Goal: Navigation & Orientation: Find specific page/section

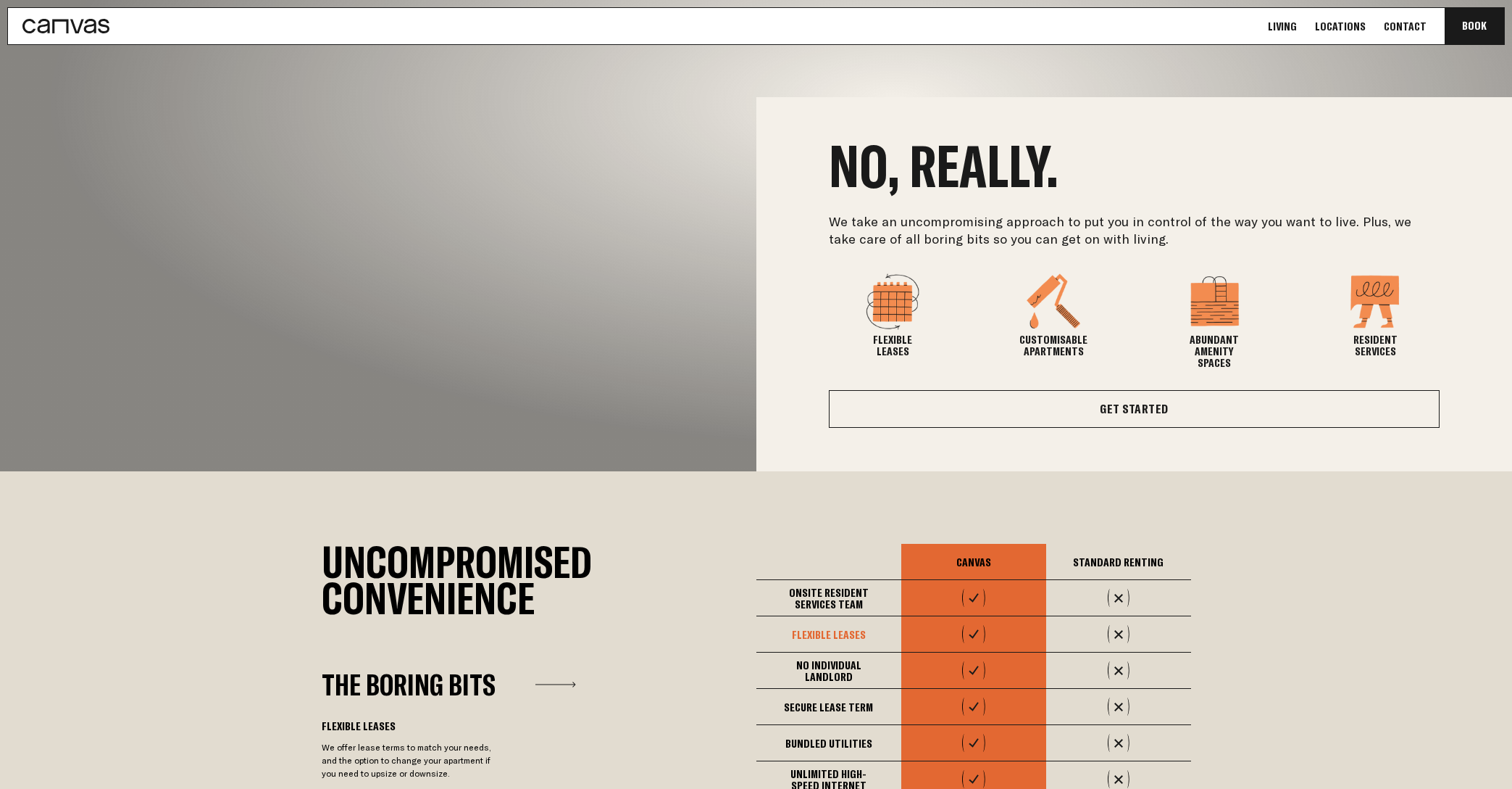
click at [1301, 25] on link "Living" at bounding box center [1282, 26] width 37 height 15
click at [1300, 30] on link "Living" at bounding box center [1282, 26] width 37 height 15
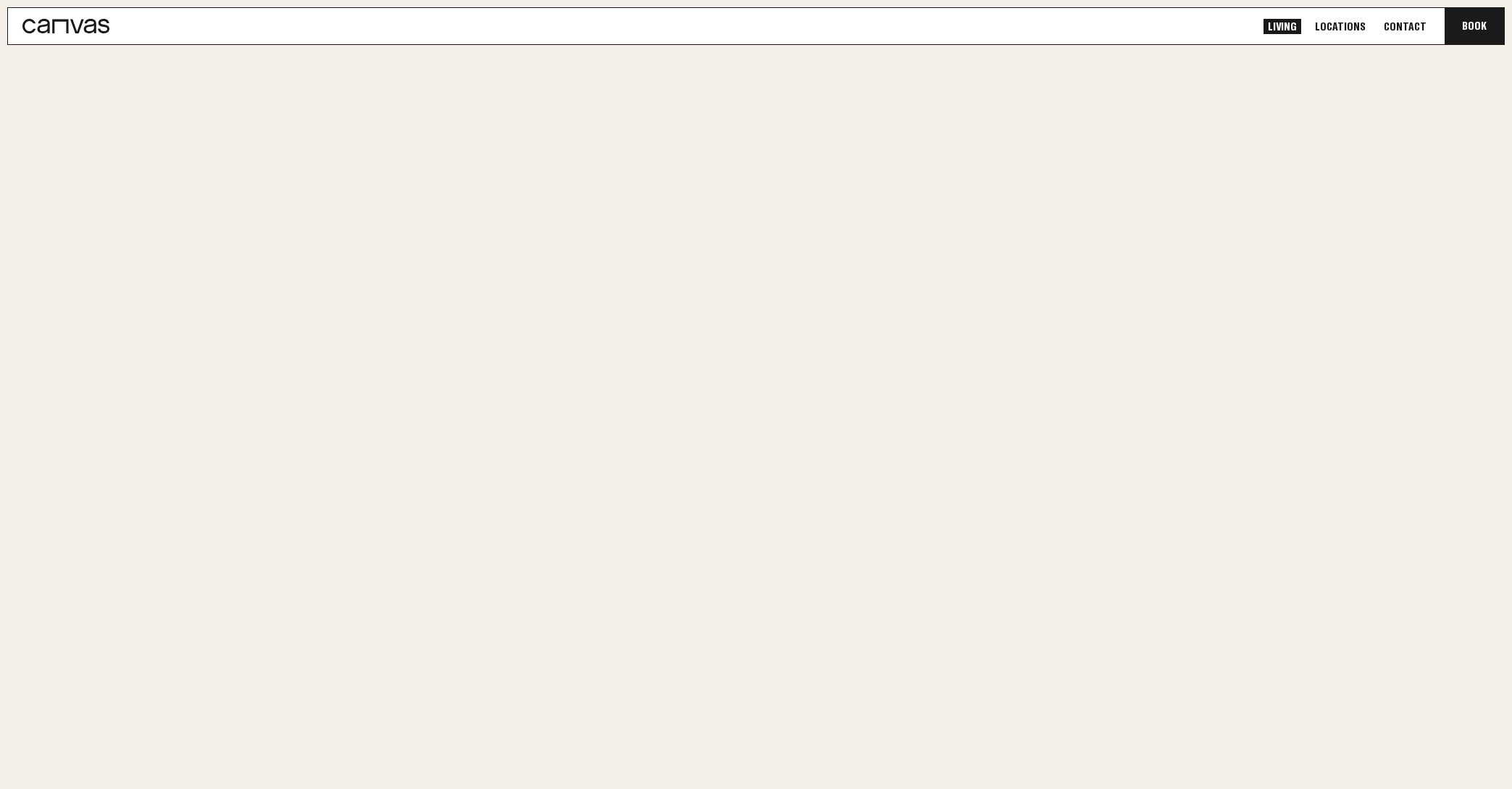
click at [1300, 30] on link "Living" at bounding box center [1282, 26] width 37 height 15
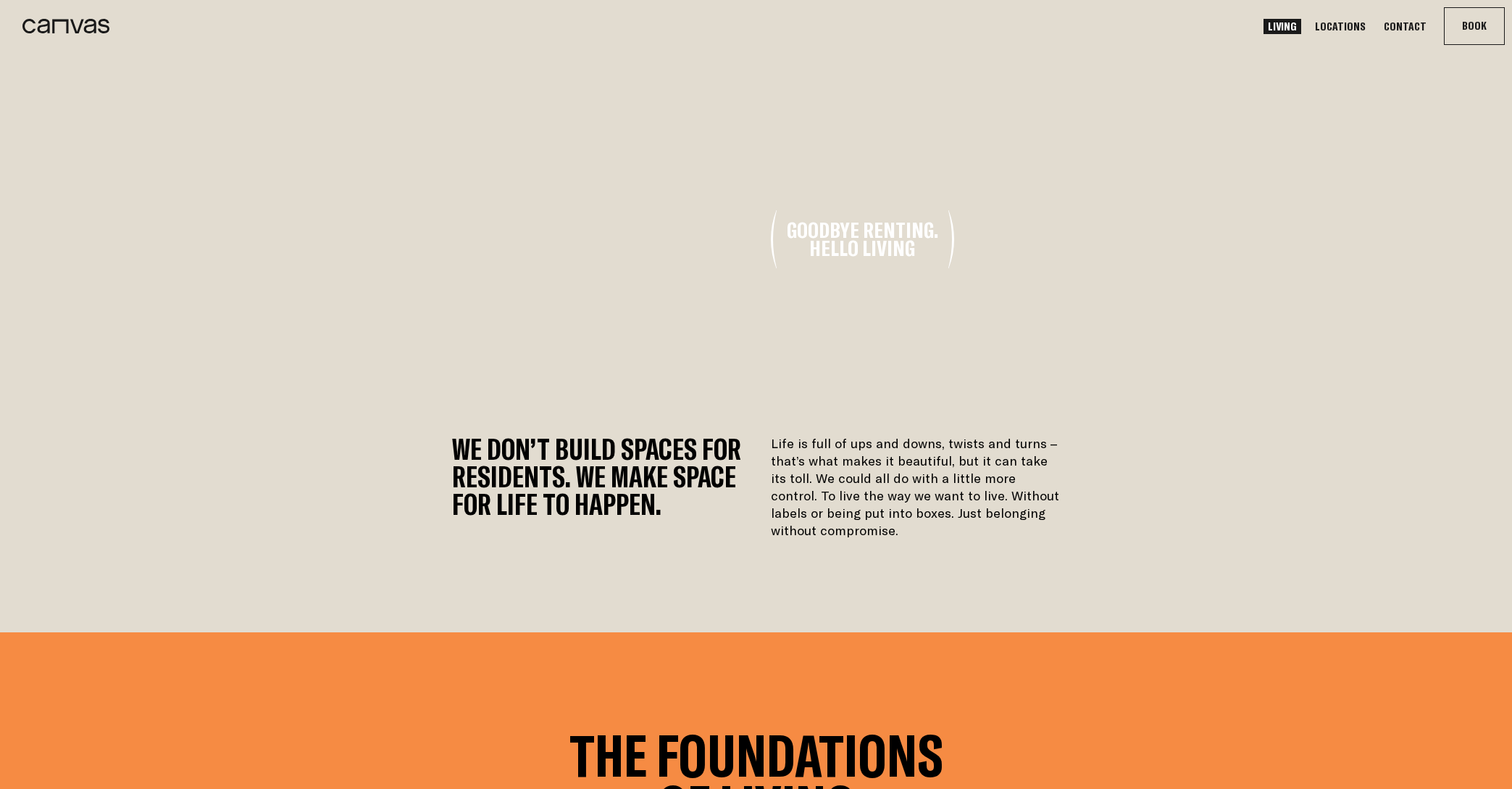
click at [1095, 543] on section "Goodbye Renting. Hello Living We don’t build spaces for residents. We make spac…" at bounding box center [756, 316] width 1512 height 632
